Goal: Transaction & Acquisition: Book appointment/travel/reservation

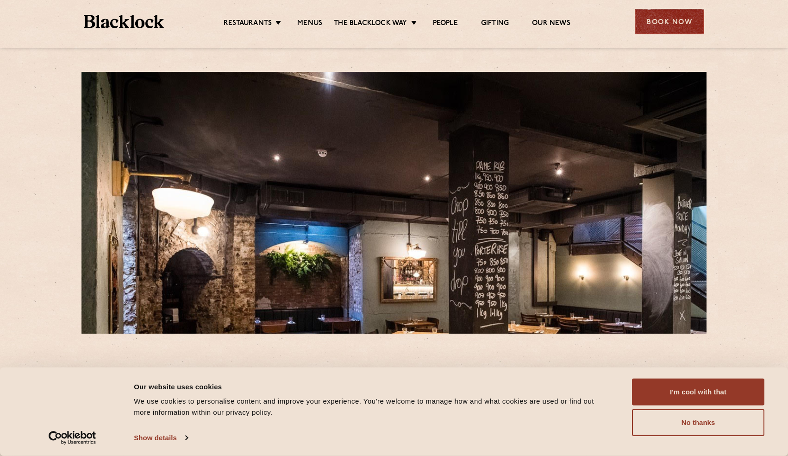
click at [678, 25] on div "Book Now" at bounding box center [669, 21] width 69 height 25
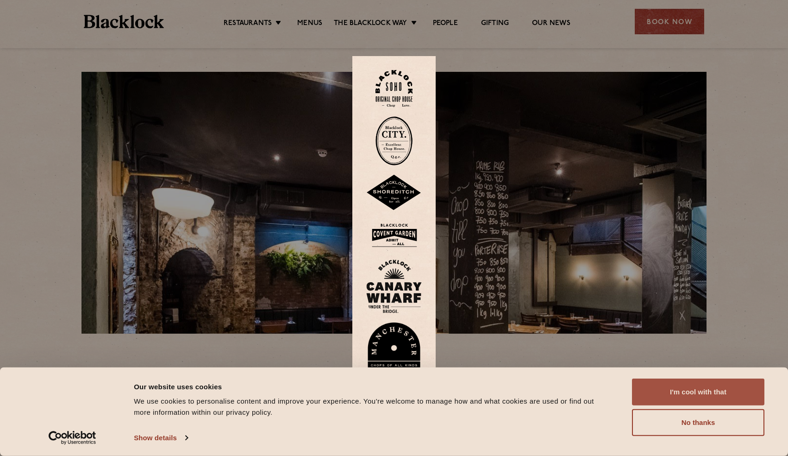
click at [708, 390] on button "I'm cool with that" at bounding box center [698, 391] width 132 height 27
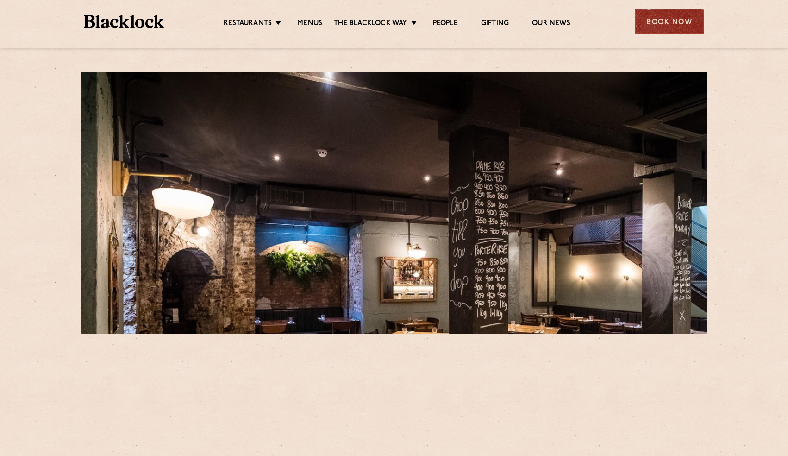
click at [677, 20] on div "Book Now" at bounding box center [669, 21] width 69 height 25
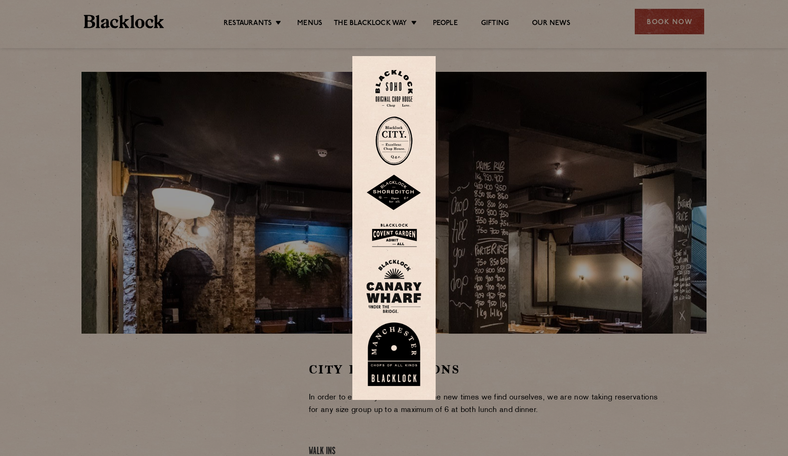
click at [397, 137] on img at bounding box center [394, 140] width 37 height 49
